Goal: Navigation & Orientation: Find specific page/section

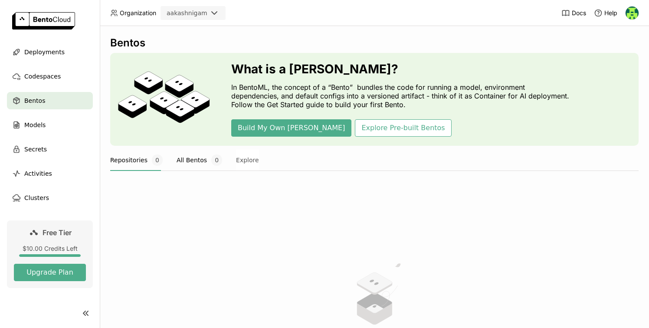
click at [183, 155] on button "All Bentos 0" at bounding box center [199, 160] width 46 height 22
click at [238, 169] on button "Explore" at bounding box center [247, 160] width 23 height 22
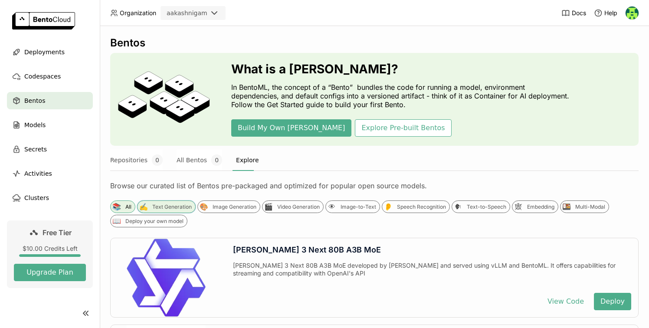
click at [161, 201] on div "✍️ Text Generation" at bounding box center [166, 206] width 59 height 13
click at [228, 203] on div "Image Generation" at bounding box center [234, 206] width 44 height 7
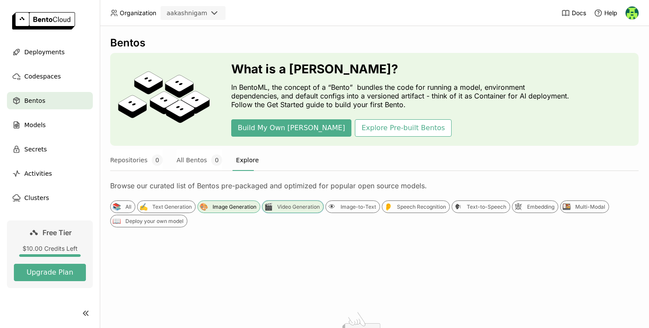
click at [293, 209] on div "Video Generation" at bounding box center [298, 206] width 42 height 7
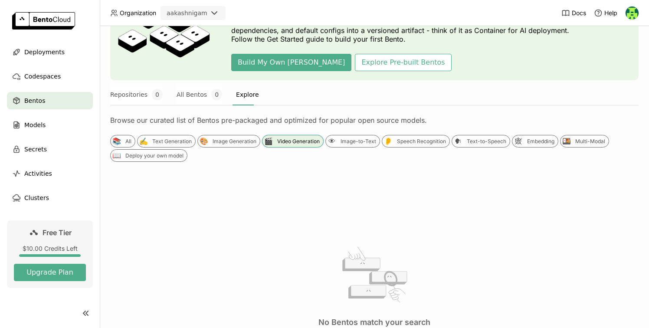
scroll to position [66, 0]
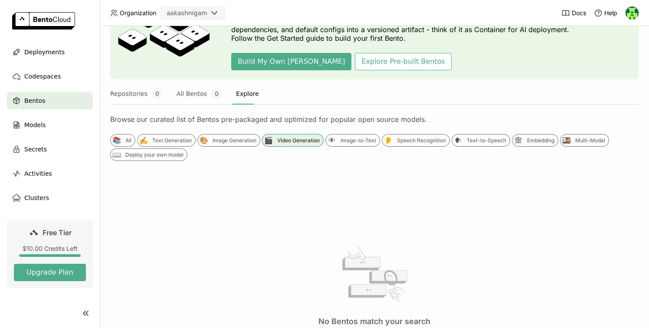
click at [297, 145] on div "🎬 Video Generation" at bounding box center [293, 140] width 62 height 13
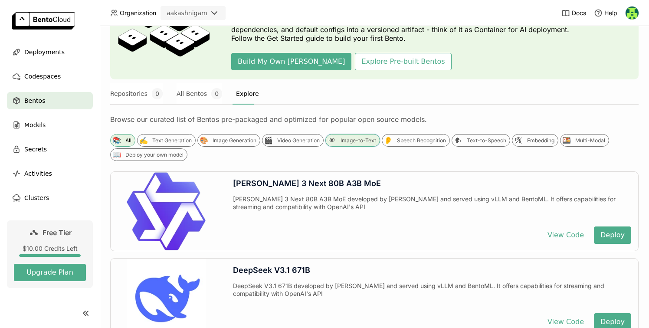
click at [344, 140] on div "Image-to-Text" at bounding box center [358, 140] width 36 height 7
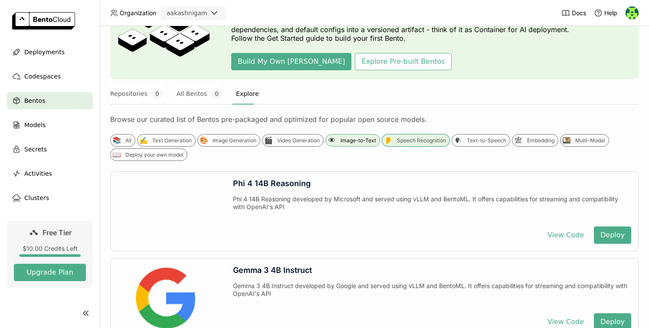
click at [414, 140] on div "Speech Recognition" at bounding box center [421, 140] width 49 height 7
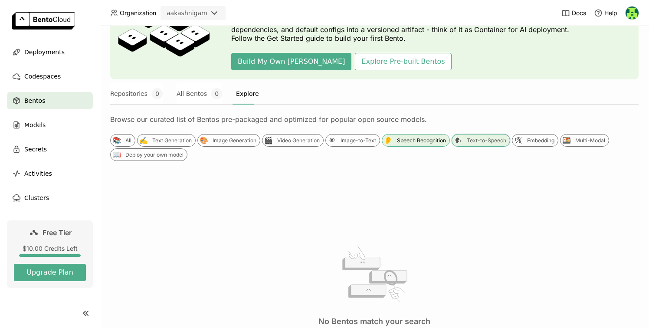
click at [489, 138] on div "Text-to-Speech" at bounding box center [485, 140] width 39 height 7
click at [528, 138] on div "Embedding" at bounding box center [540, 140] width 27 height 7
click at [580, 138] on div "Multi-Modal" at bounding box center [590, 140] width 30 height 7
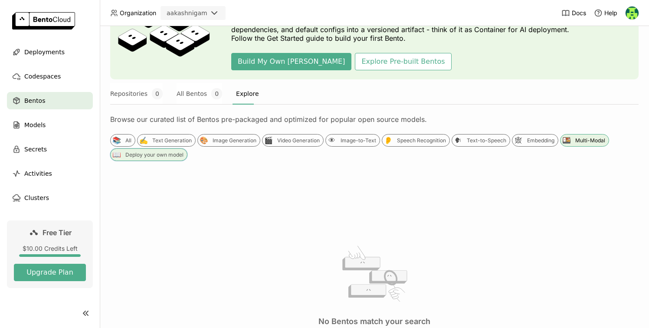
click at [151, 152] on div "Deploy your own model" at bounding box center [154, 154] width 58 height 7
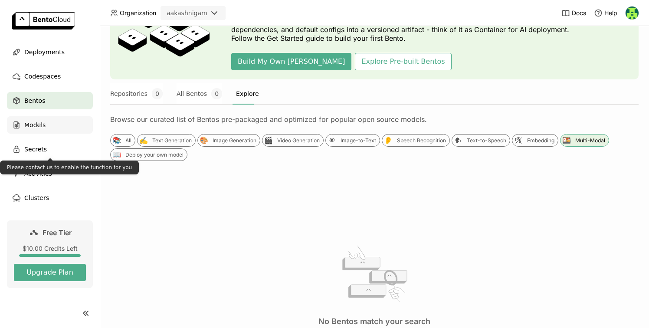
click at [31, 129] on span "Models" at bounding box center [34, 125] width 21 height 10
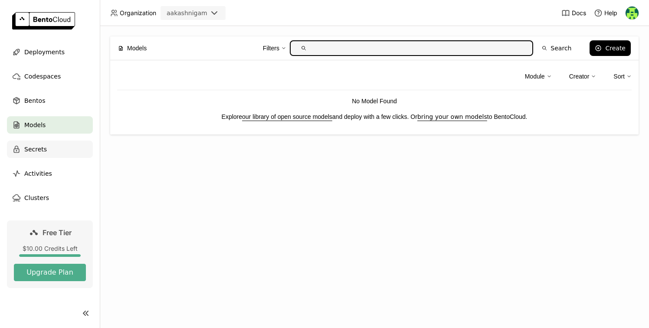
click at [33, 149] on span "Secrets" at bounding box center [35, 149] width 23 height 10
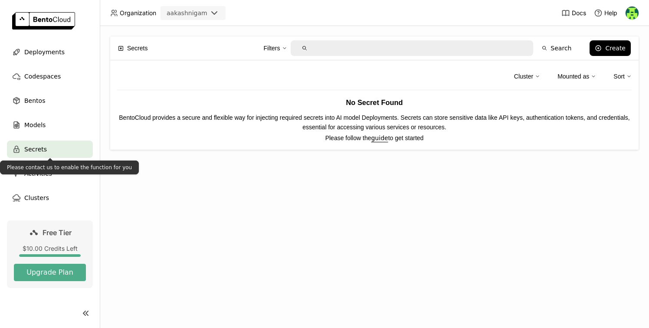
click at [36, 168] on div "Please contact us to enable the function for you" at bounding box center [69, 167] width 139 height 14
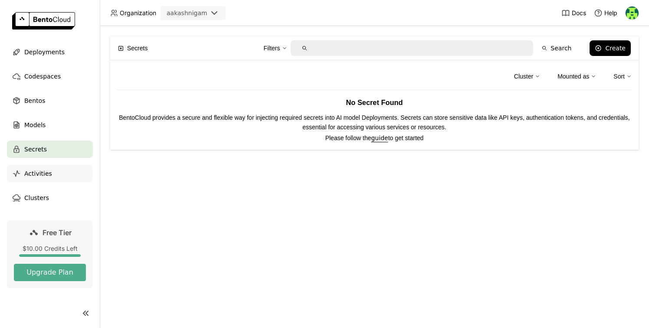
click at [39, 181] on div "Activities" at bounding box center [50, 173] width 86 height 17
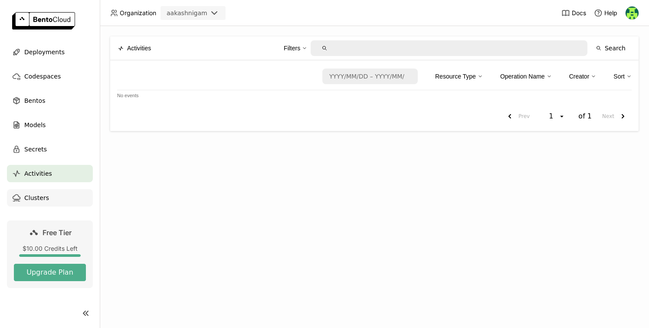
click at [43, 196] on span "Clusters" at bounding box center [36, 197] width 25 height 10
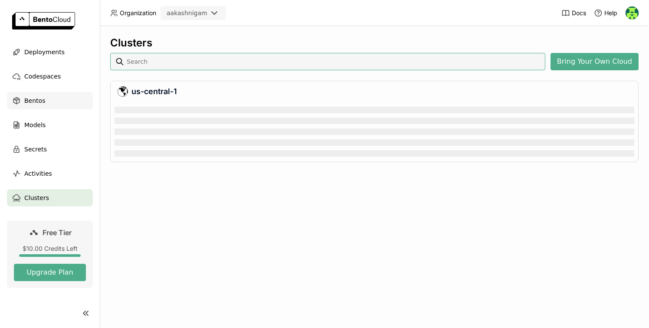
click at [28, 98] on span "Bentos" at bounding box center [34, 100] width 21 height 10
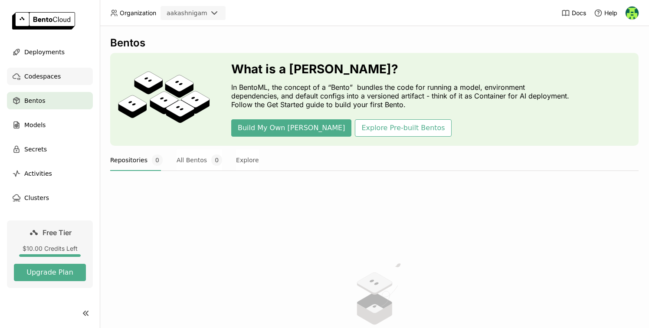
click at [49, 76] on span "Codespaces" at bounding box center [42, 76] width 36 height 10
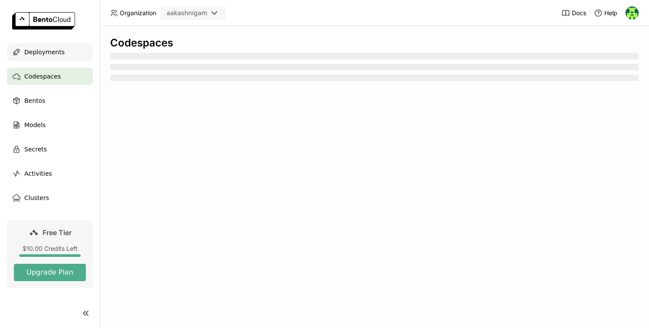
click at [57, 57] on div "Deployments" at bounding box center [50, 51] width 86 height 17
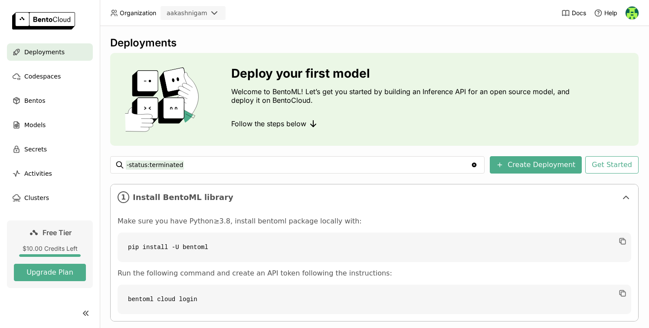
click at [636, 14] on img at bounding box center [631, 13] width 13 height 13
click at [621, 45] on link "Billing" at bounding box center [614, 45] width 50 height 12
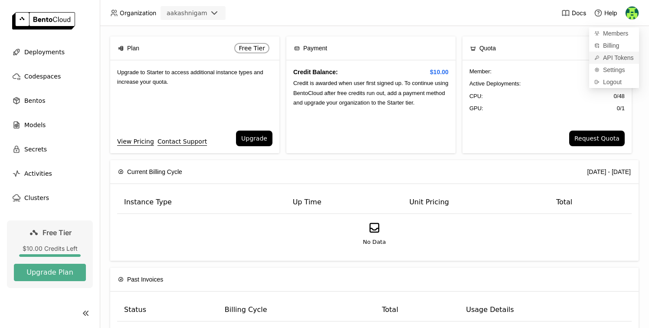
click at [613, 59] on span "API Tokens" at bounding box center [618, 58] width 31 height 8
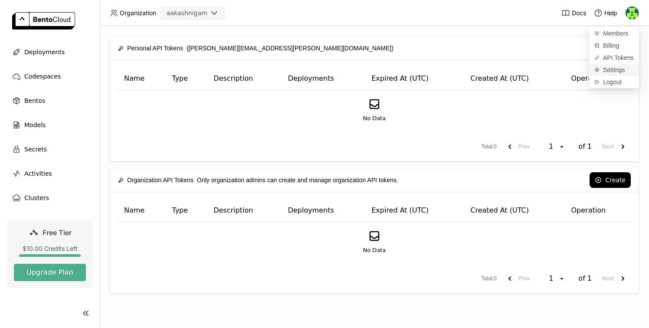
click at [615, 73] on span "Settings" at bounding box center [614, 70] width 22 height 8
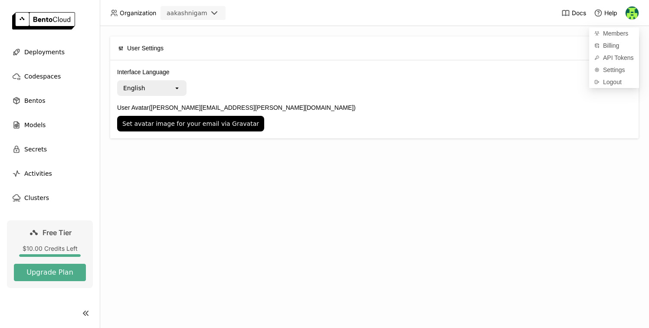
click at [630, 16] on img at bounding box center [631, 13] width 13 height 13
click at [618, 84] on span "Logout" at bounding box center [612, 82] width 19 height 8
